Goal: Contribute content: Add original content to the website for others to see

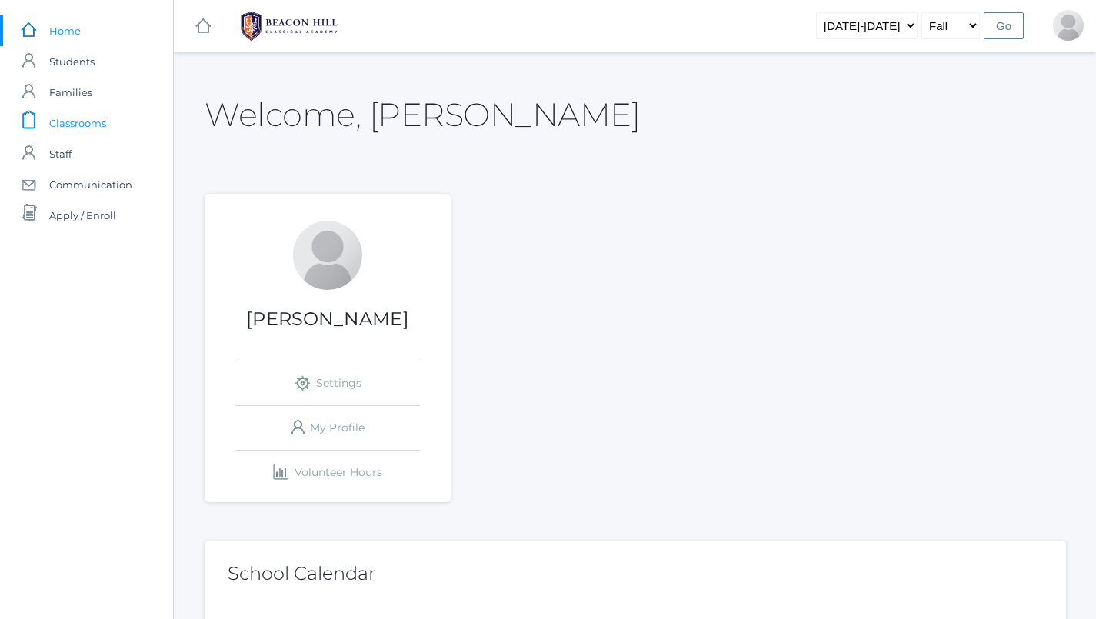
click at [83, 117] on span "Classrooms" at bounding box center [77, 123] width 57 height 31
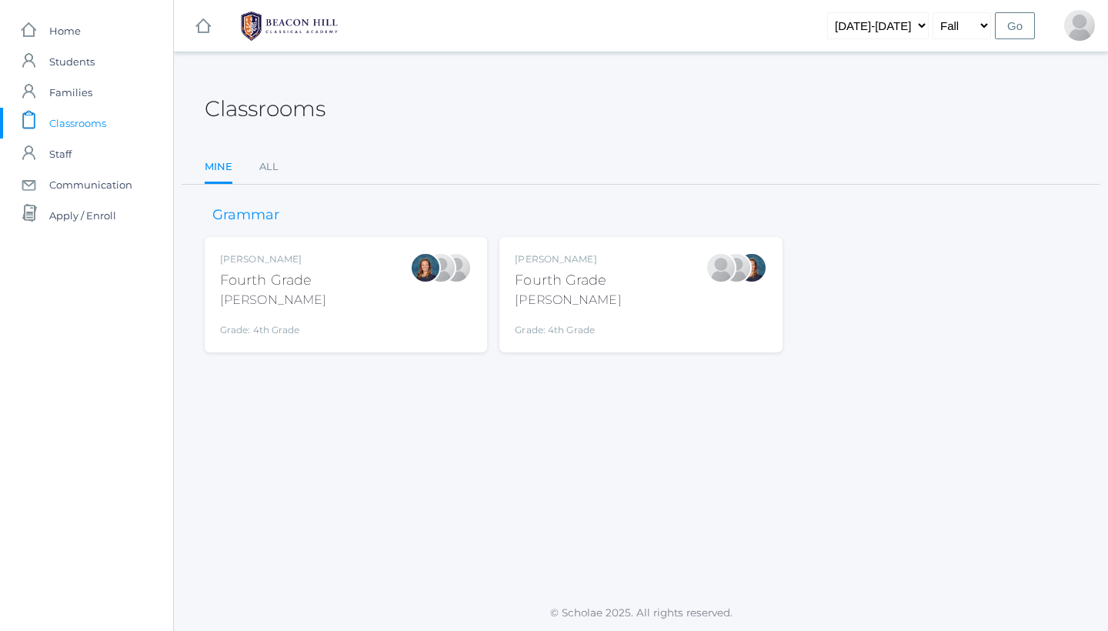
click at [339, 249] on div "Ellie Bradley Fourth Grade Bradley Grade: 4th Grade 04LA" at bounding box center [346, 294] width 282 height 115
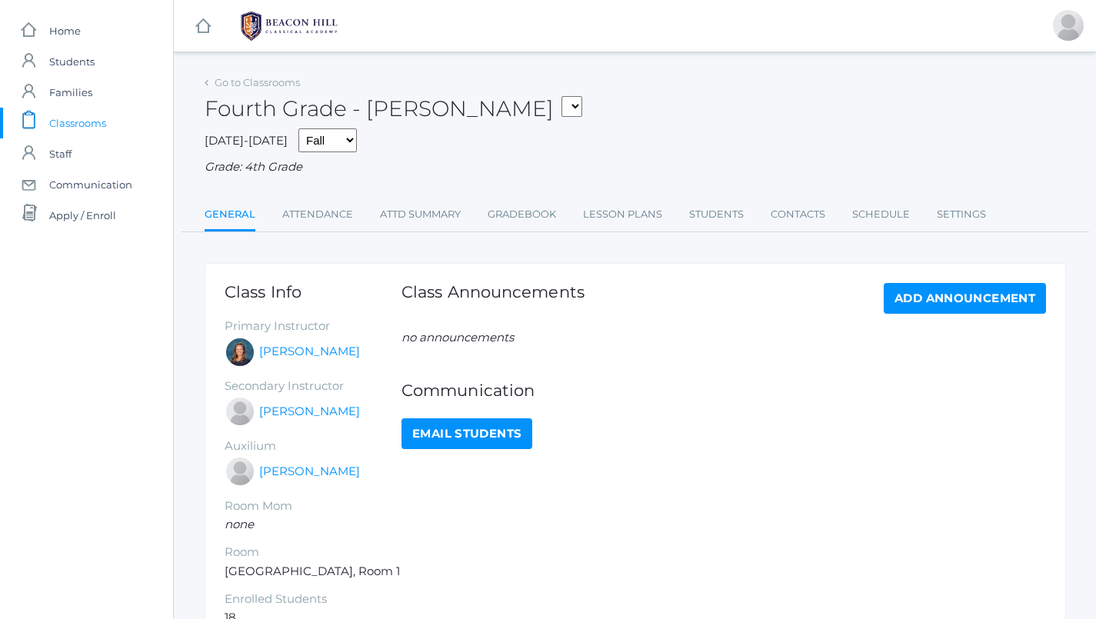
click at [651, 225] on li "Lesson Plans" at bounding box center [622, 215] width 79 height 33
click at [638, 209] on link "Lesson Plans" at bounding box center [622, 214] width 79 height 31
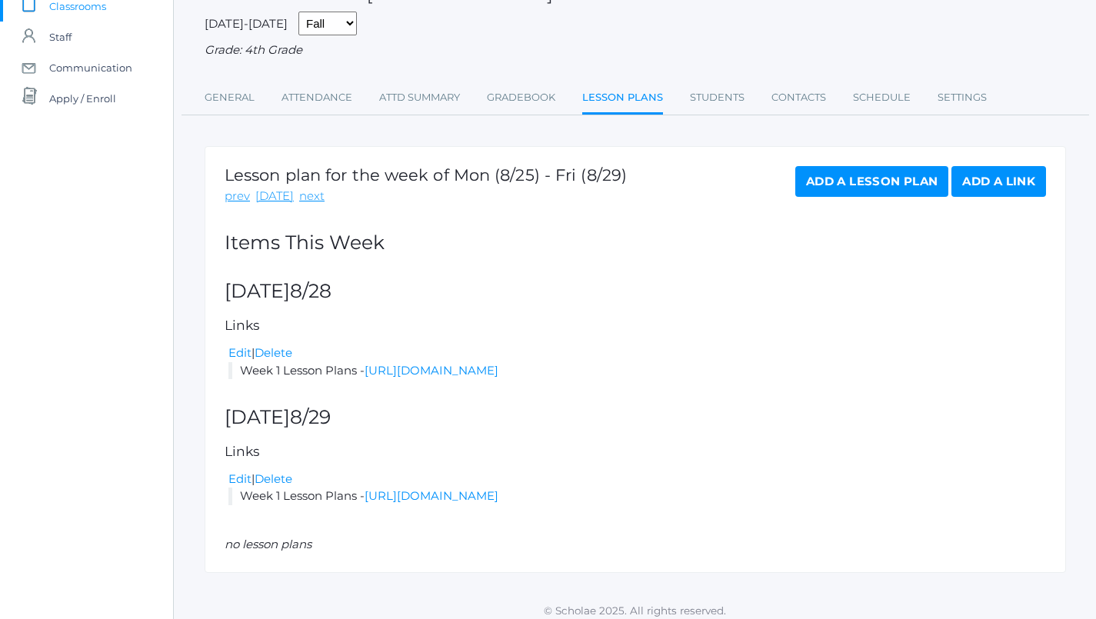
scroll to position [116, 0]
click at [453, 365] on link "[URL][DOMAIN_NAME]" at bounding box center [432, 371] width 134 height 15
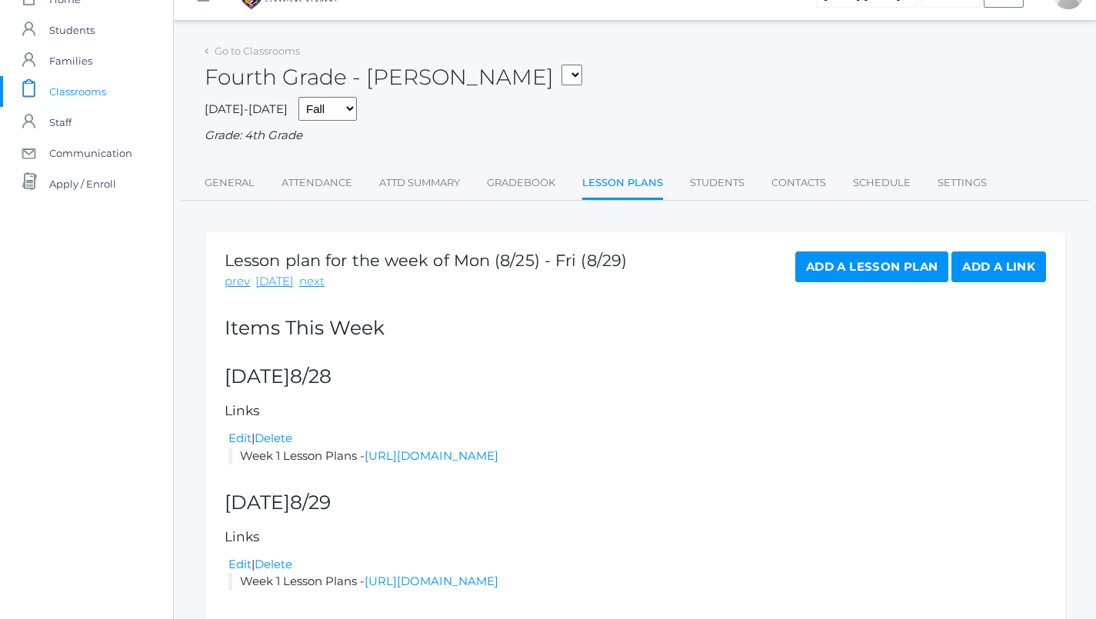
scroll to position [23, 0]
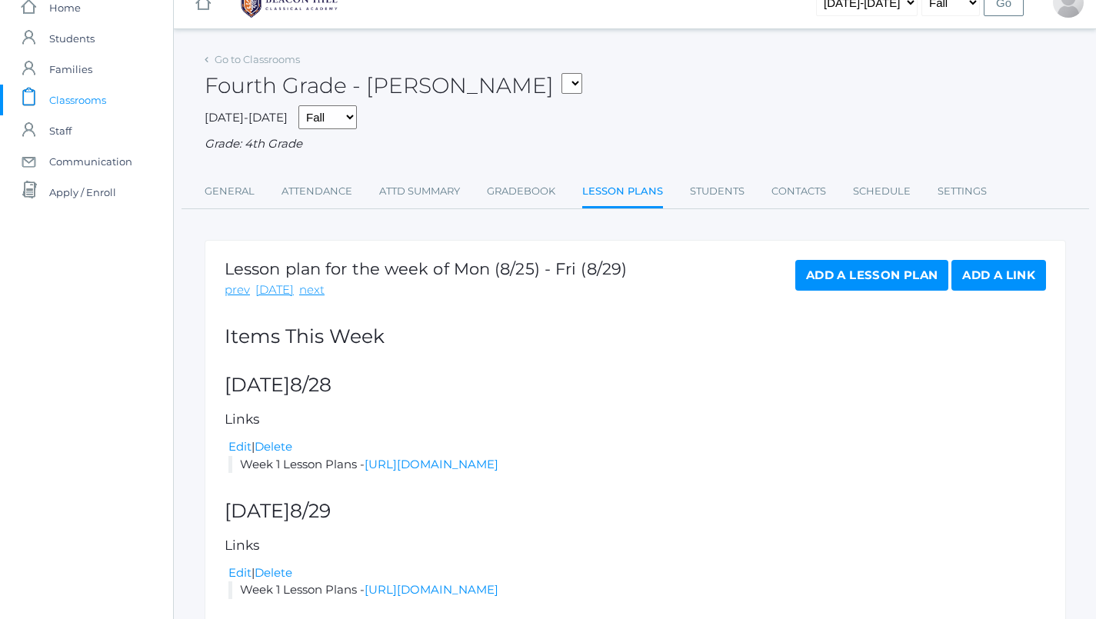
click at [98, 99] on span "Classrooms" at bounding box center [77, 100] width 57 height 31
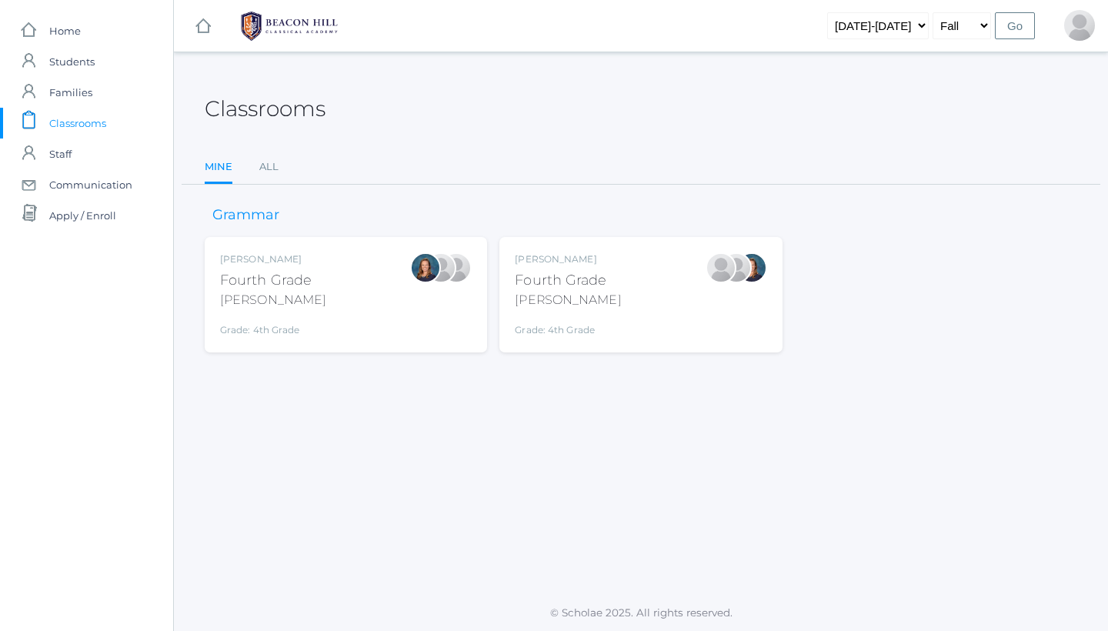
click at [566, 302] on div "[PERSON_NAME]" at bounding box center [568, 300] width 106 height 18
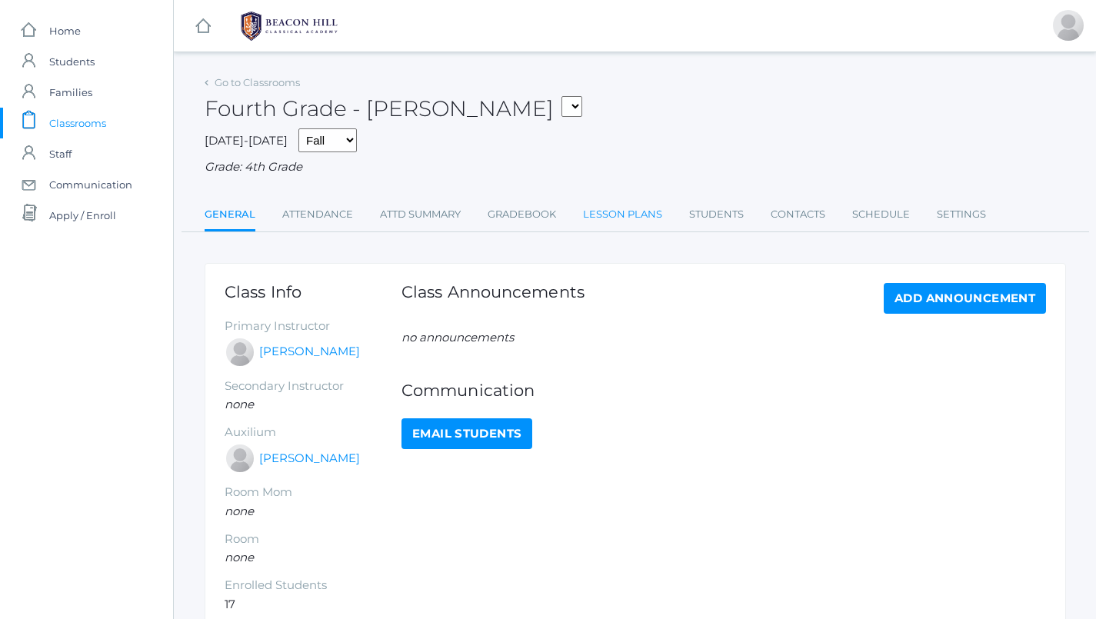
click at [602, 211] on link "Lesson Plans" at bounding box center [622, 214] width 79 height 31
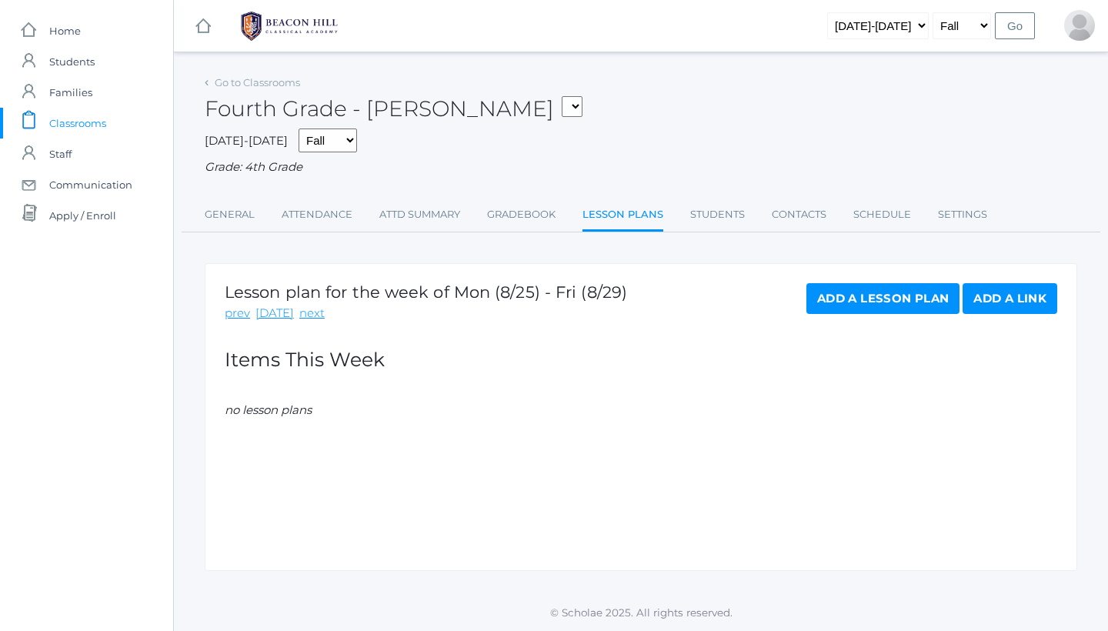
click at [872, 299] on link "Add a Lesson Plan" at bounding box center [882, 298] width 153 height 31
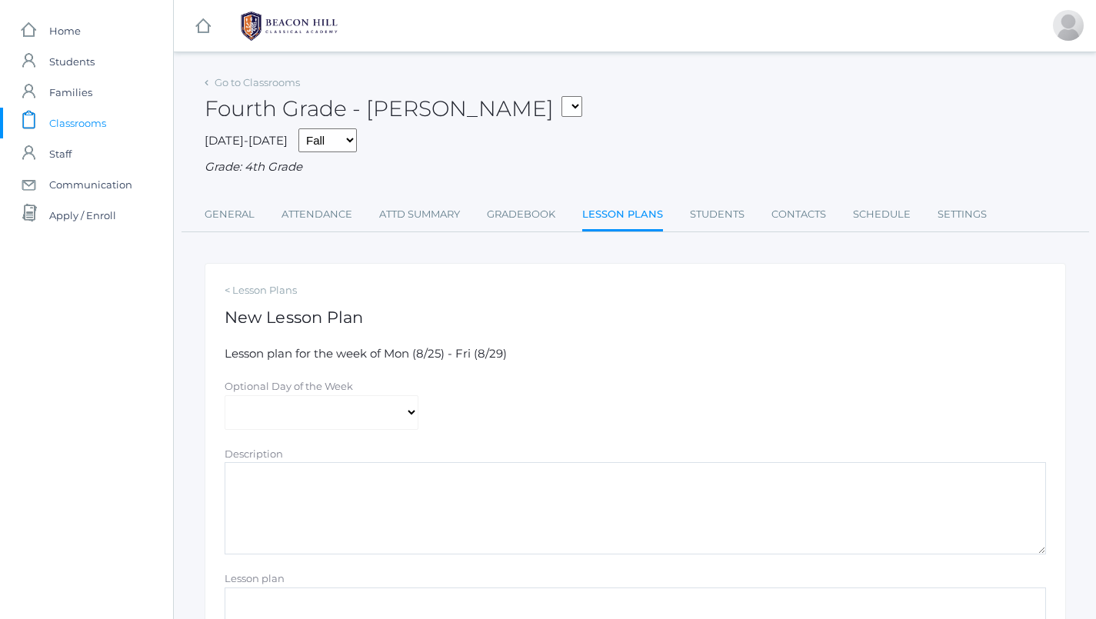
click at [627, 203] on link "Lesson Plans" at bounding box center [622, 215] width 81 height 33
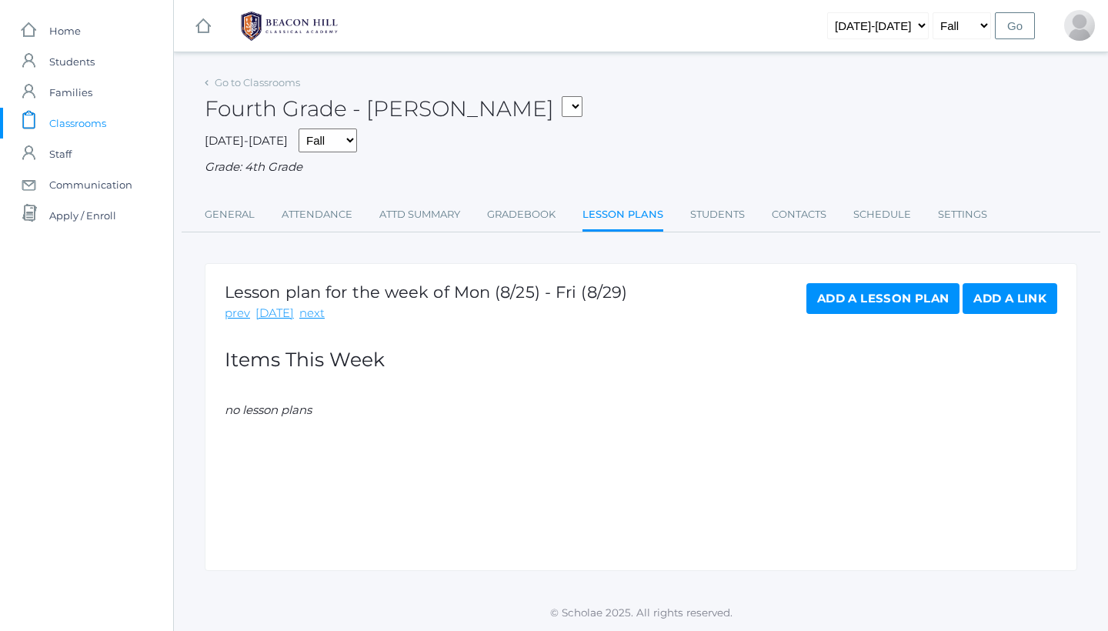
click at [1015, 302] on link "Add a Link" at bounding box center [1009, 298] width 95 height 31
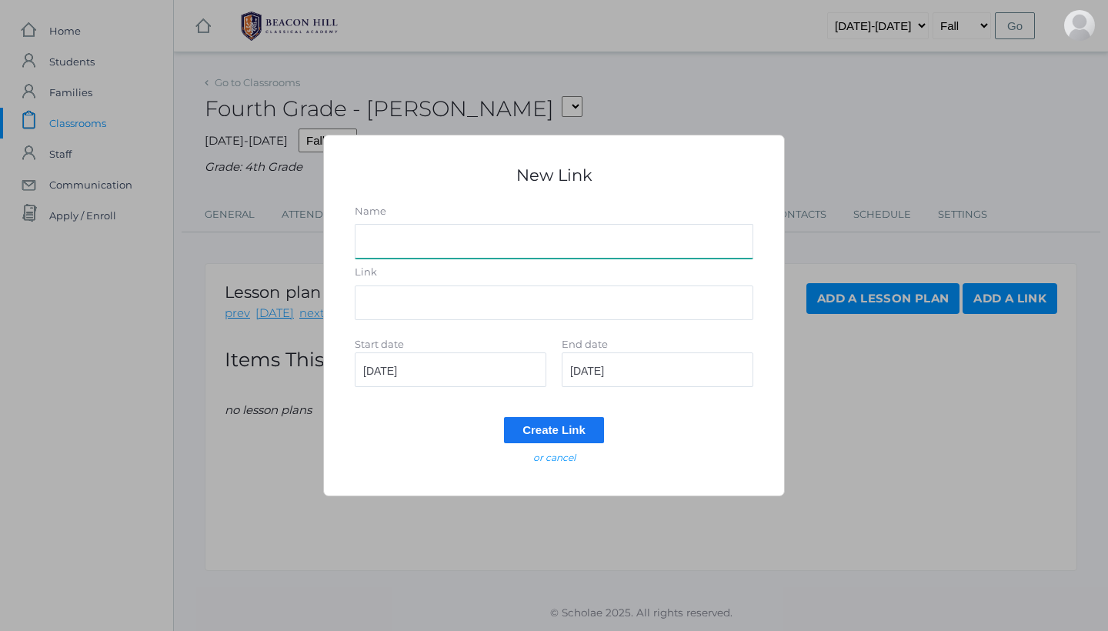
click at [415, 246] on input "Name" at bounding box center [554, 241] width 399 height 35
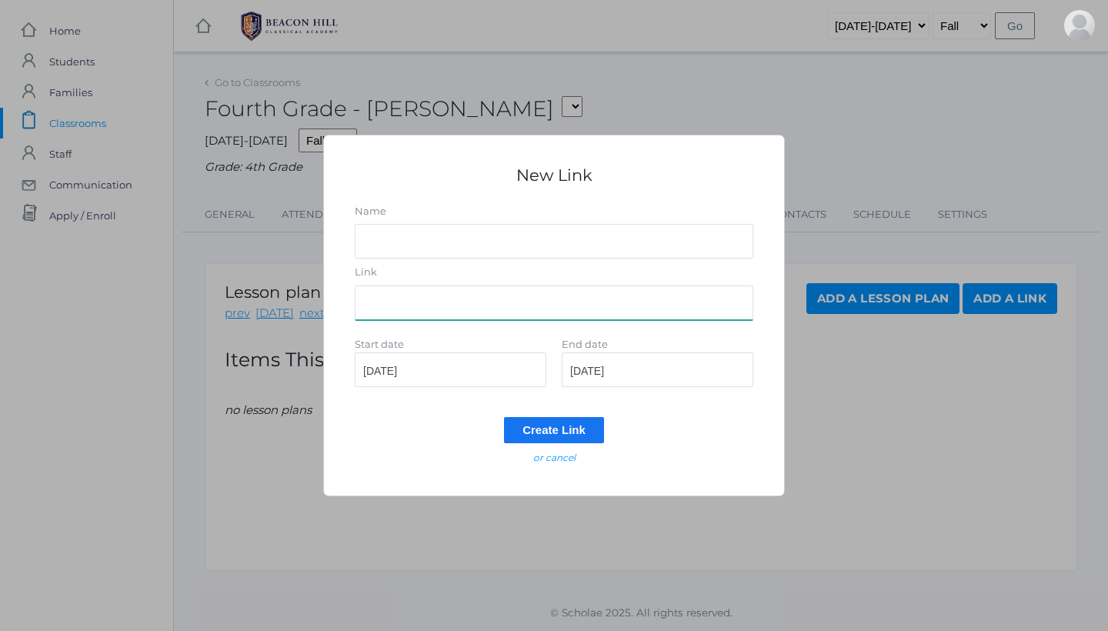
click at [425, 305] on input "Link" at bounding box center [554, 302] width 399 height 35
paste input "[URL][DOMAIN_NAME]"
type input "[URL][DOMAIN_NAME]"
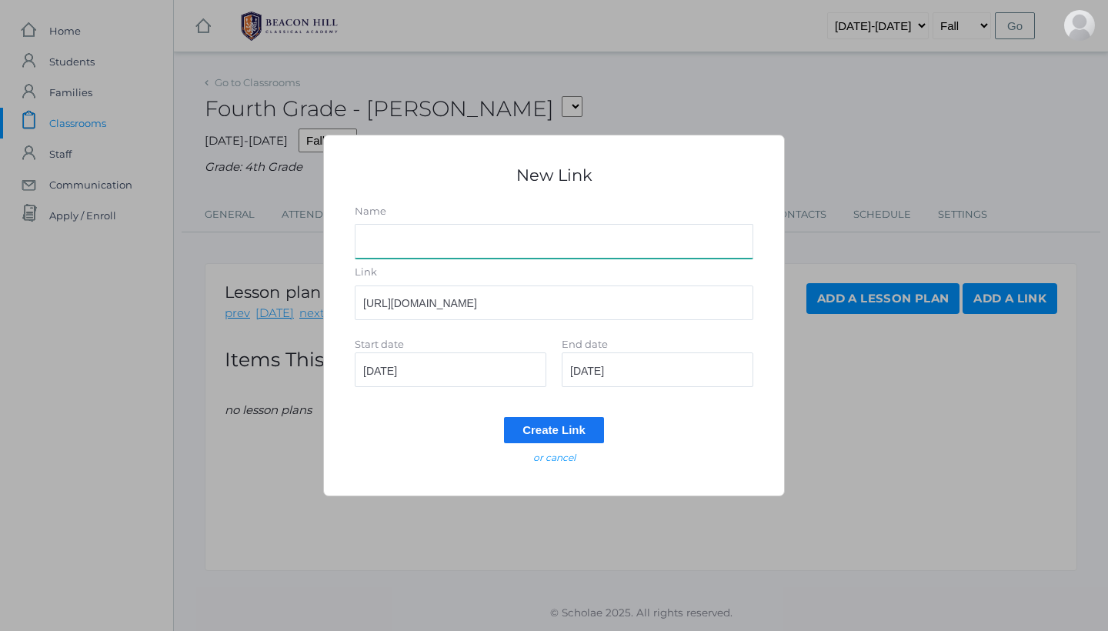
click at [400, 232] on input "Name" at bounding box center [554, 241] width 399 height 35
type input "Lesson Plan Week 1 2025"
click at [445, 375] on input "2025-08-25" at bounding box center [451, 369] width 192 height 35
type input "2025-08-28"
click at [637, 372] on input "2025-08-25" at bounding box center [658, 369] width 192 height 35
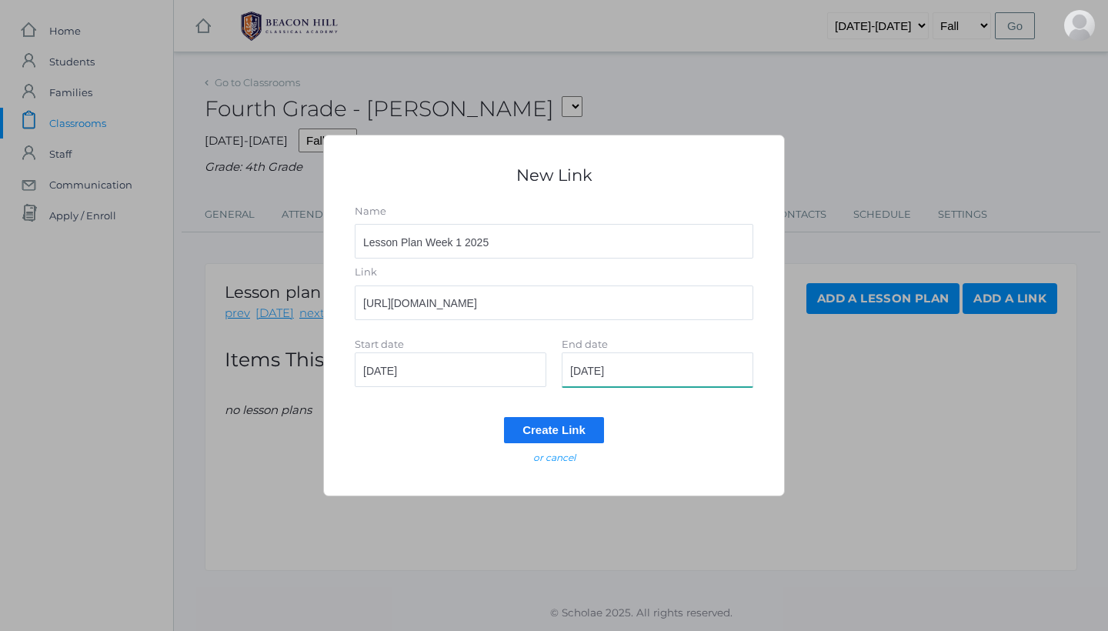
type input "2025-08-29"
click at [562, 432] on input "Create Link" at bounding box center [554, 429] width 100 height 25
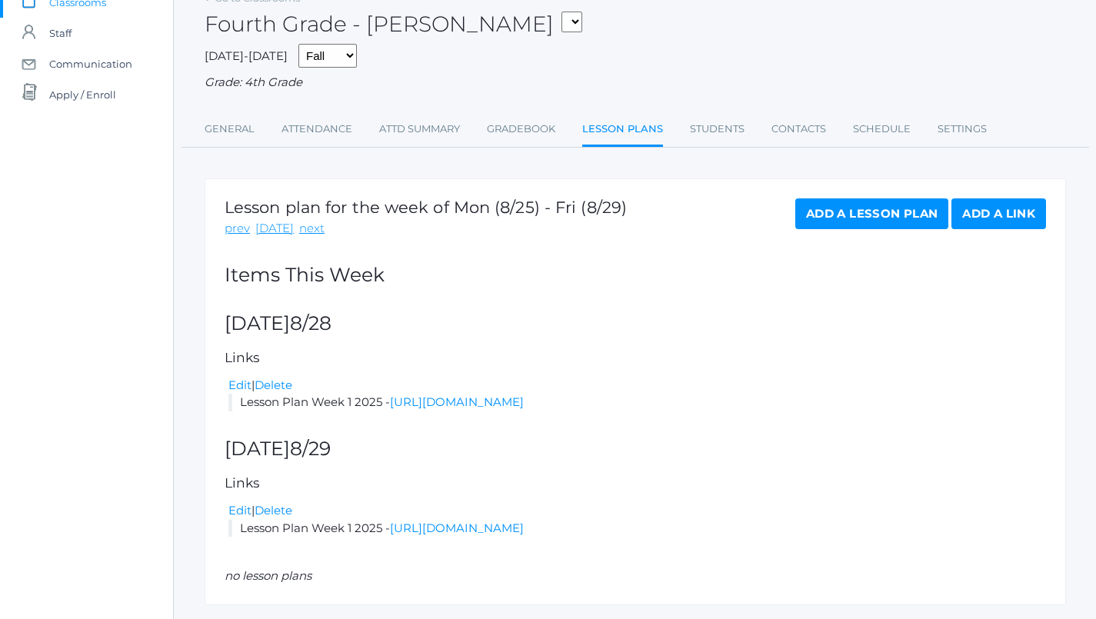
scroll to position [113, 0]
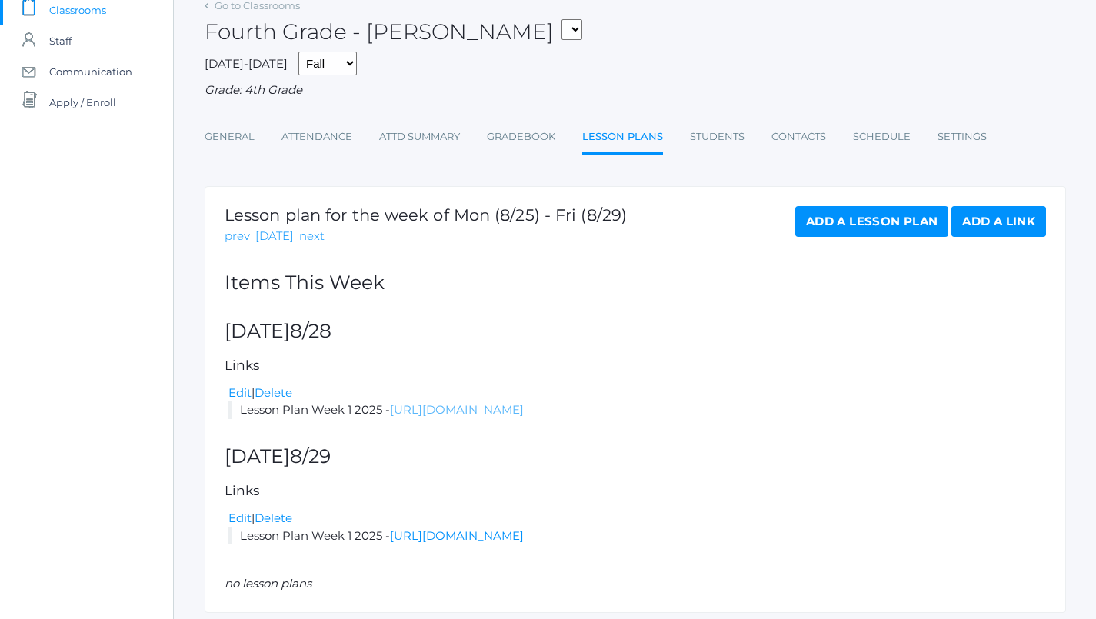
click at [524, 402] on link "[URL][DOMAIN_NAME]" at bounding box center [457, 409] width 134 height 15
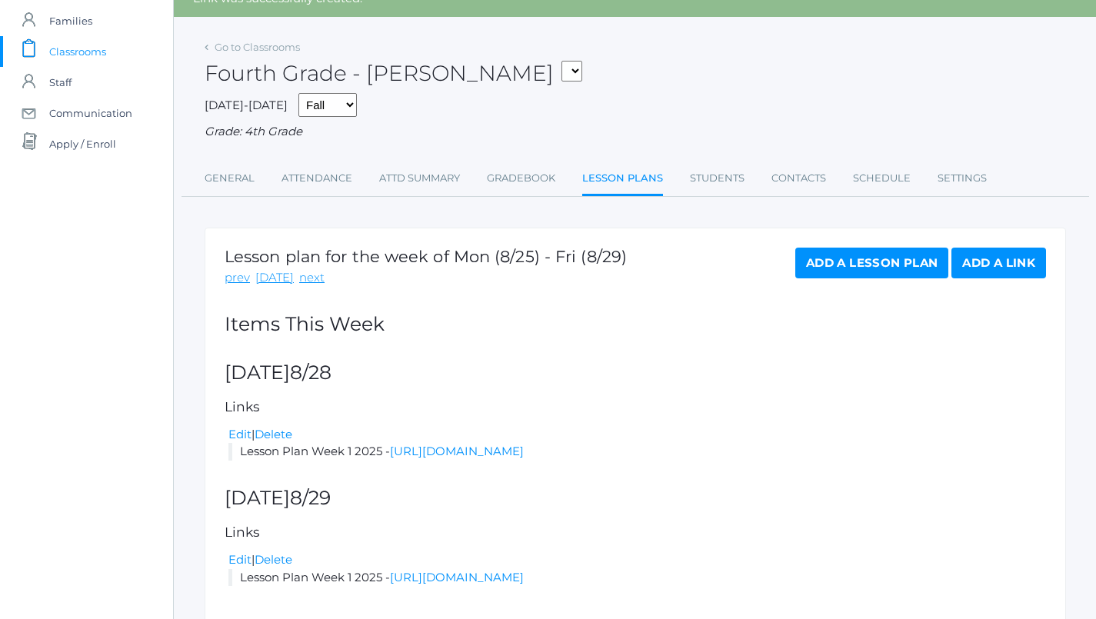
scroll to position [72, 0]
click at [673, 451] on li "Lesson Plan Week 1 2025 - https://docs.google.com/document/d/1yK3q5xhEViGtKtxGw…" at bounding box center [637, 451] width 818 height 18
click at [524, 443] on link "[URL][DOMAIN_NAME]" at bounding box center [457, 450] width 134 height 15
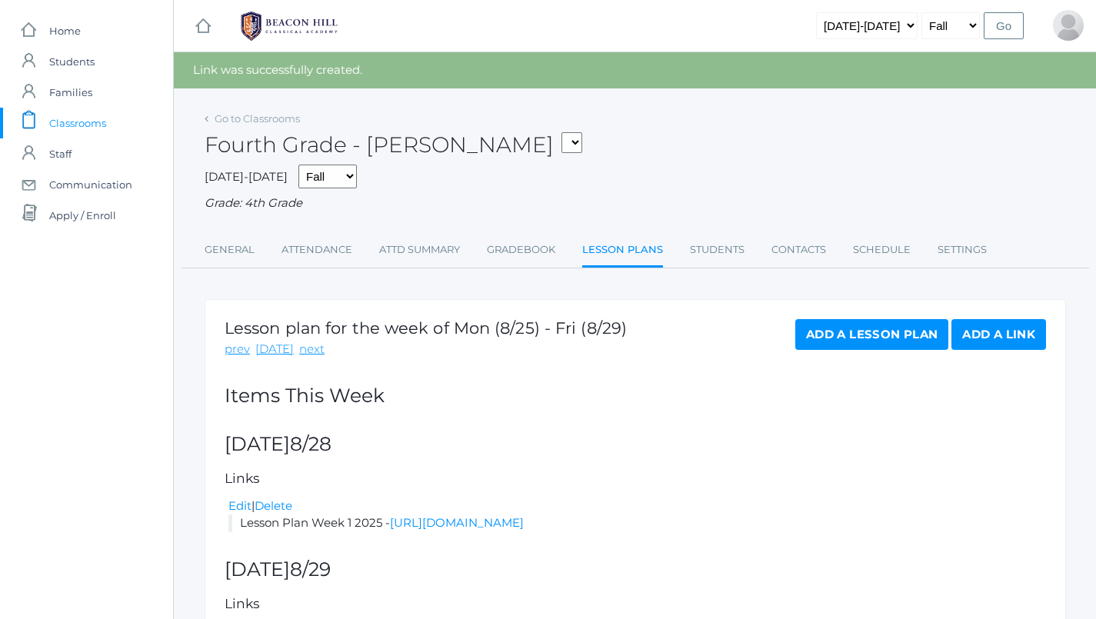
scroll to position [0, 0]
